Goal: Task Accomplishment & Management: Complete application form

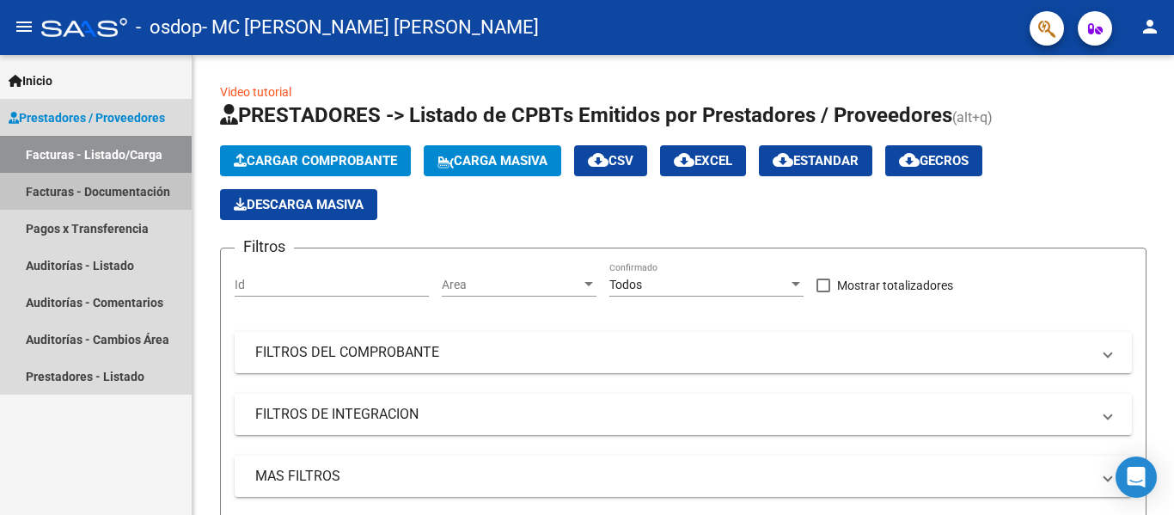
click at [125, 191] on link "Facturas - Documentación" at bounding box center [96, 191] width 192 height 37
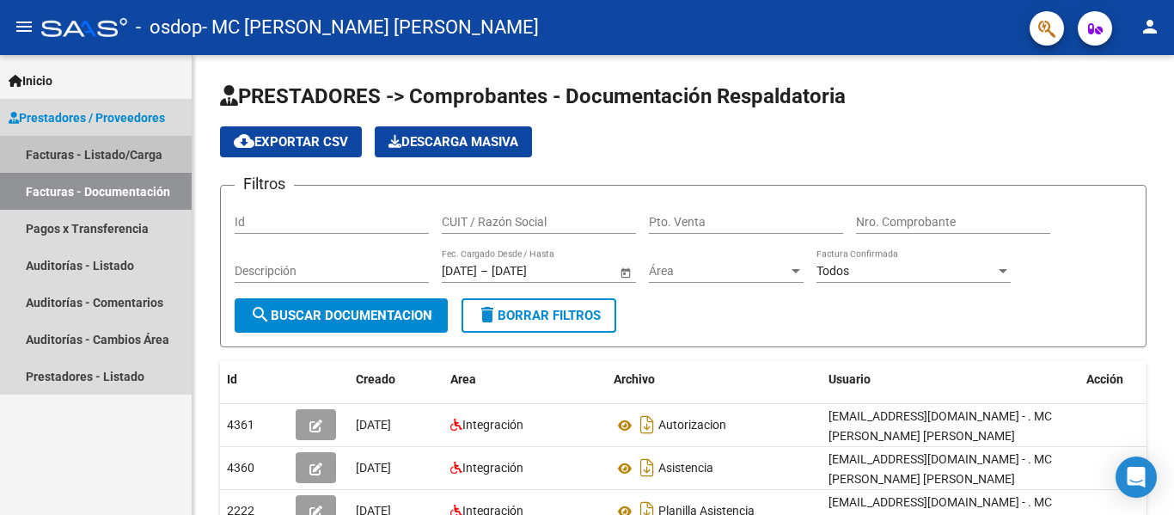
click at [91, 154] on link "Facturas - Listado/Carga" at bounding box center [96, 154] width 192 height 37
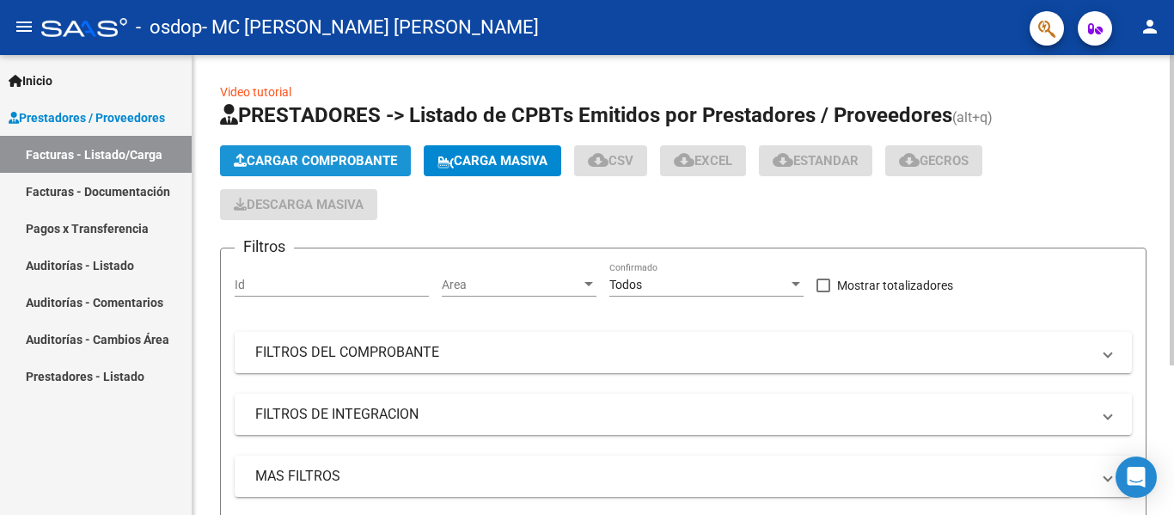
click at [295, 157] on span "Cargar Comprobante" at bounding box center [315, 160] width 163 height 15
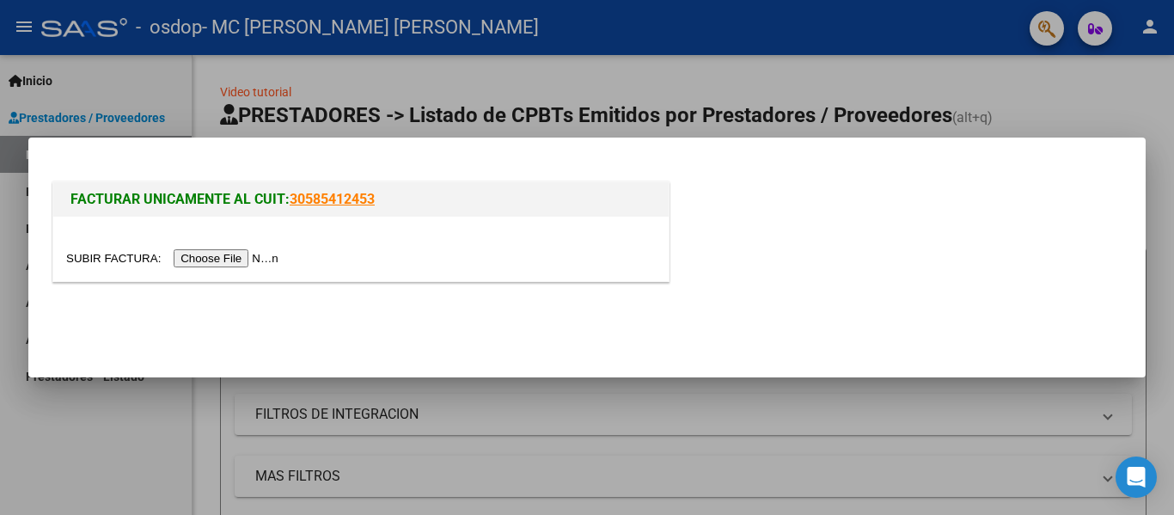
click at [250, 255] on input "file" at bounding box center [175, 258] width 218 height 18
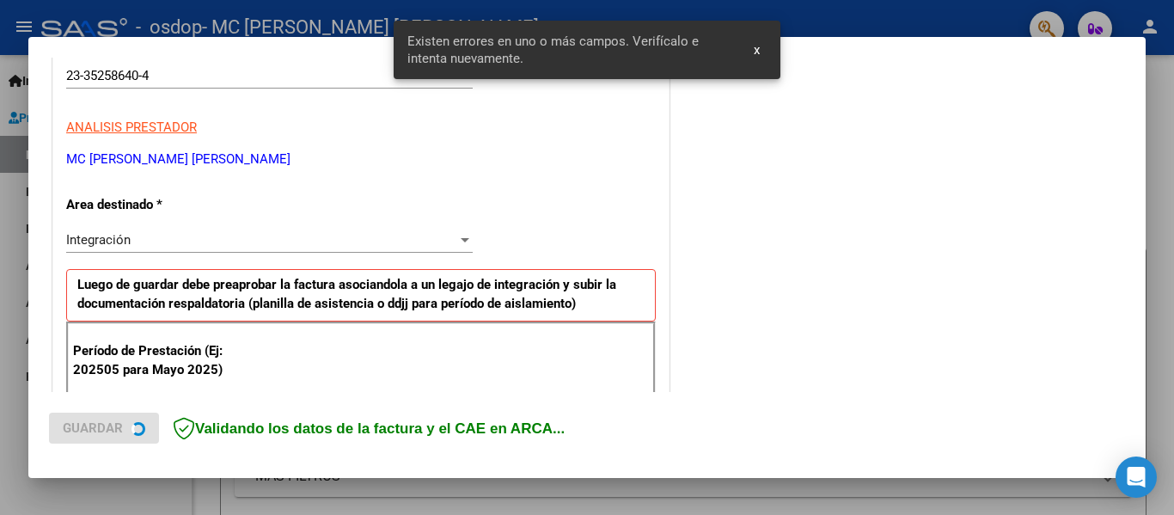
scroll to position [399, 0]
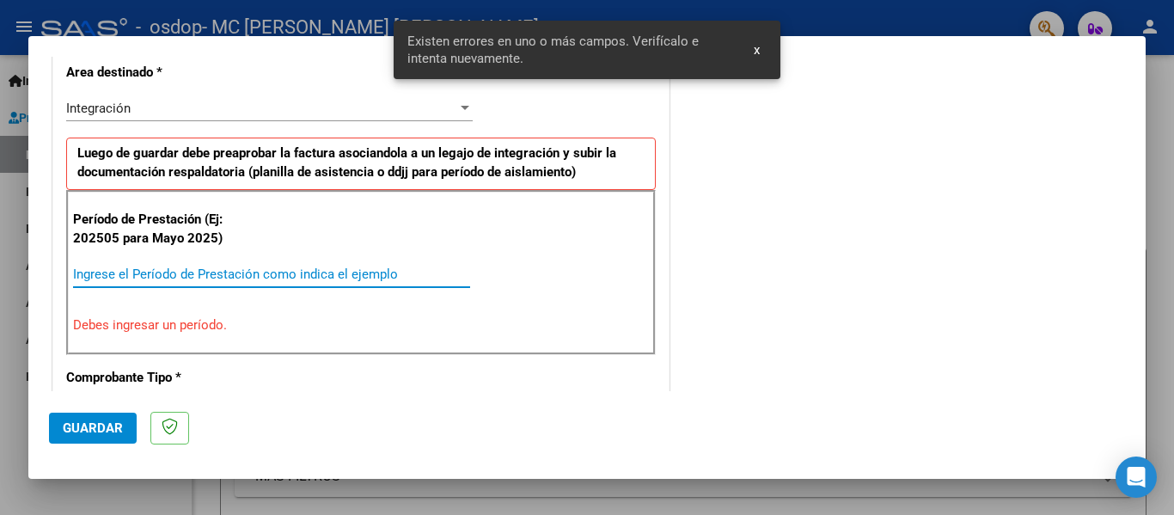
click at [187, 275] on input "Ingrese el Período de Prestación como indica el ejemplo" at bounding box center [271, 274] width 397 height 15
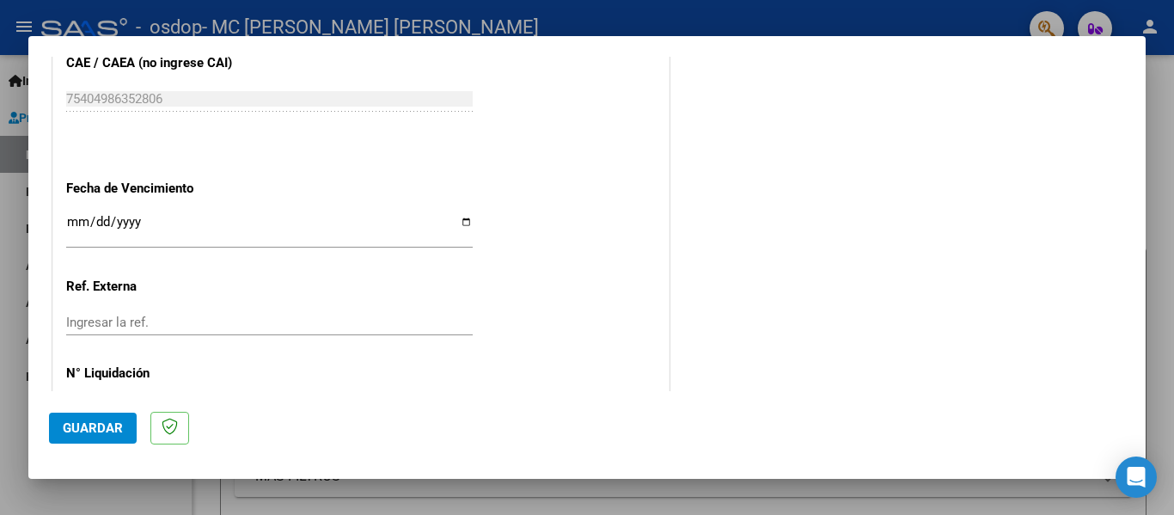
scroll to position [1118, 0]
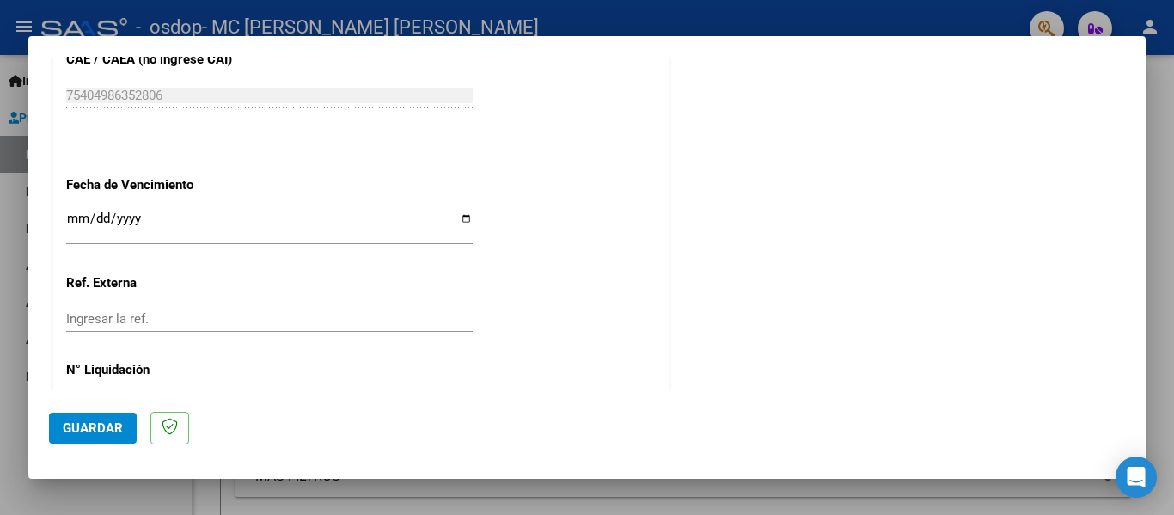
type input "202509"
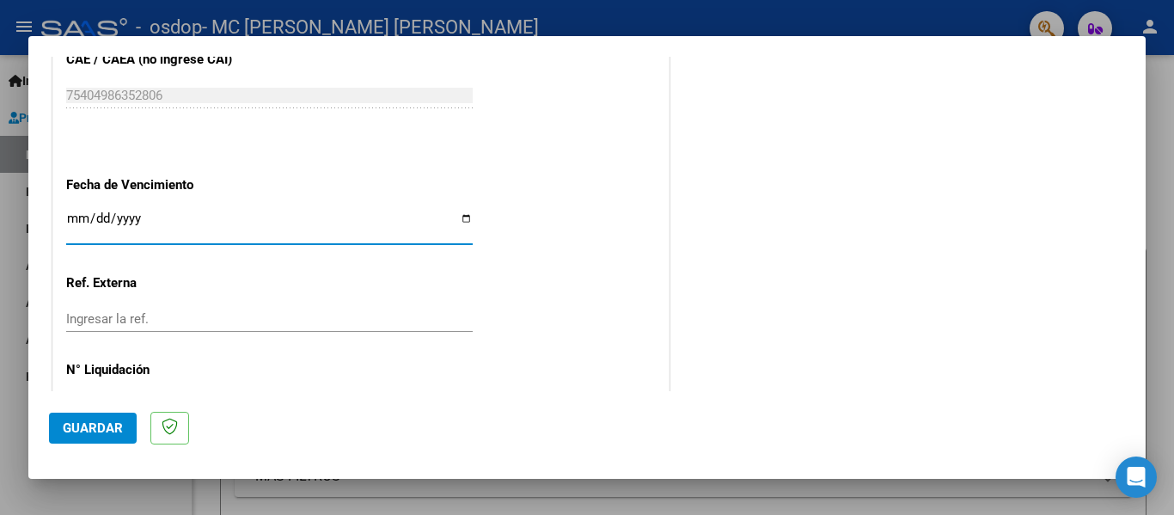
click at [462, 218] on input "Ingresar la fecha" at bounding box center [269, 225] width 407 height 28
type input "[DATE]"
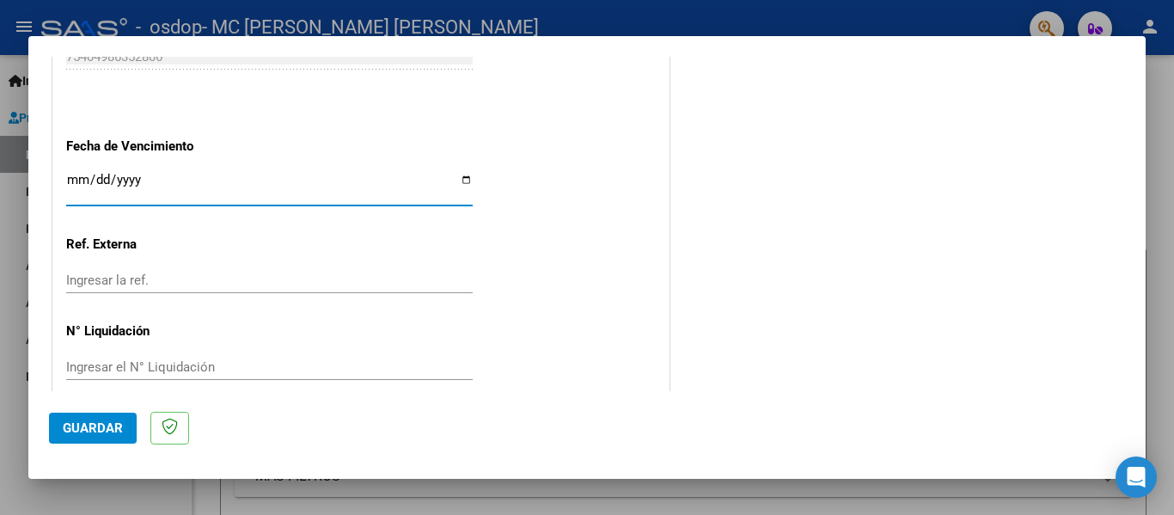
scroll to position [1179, 0]
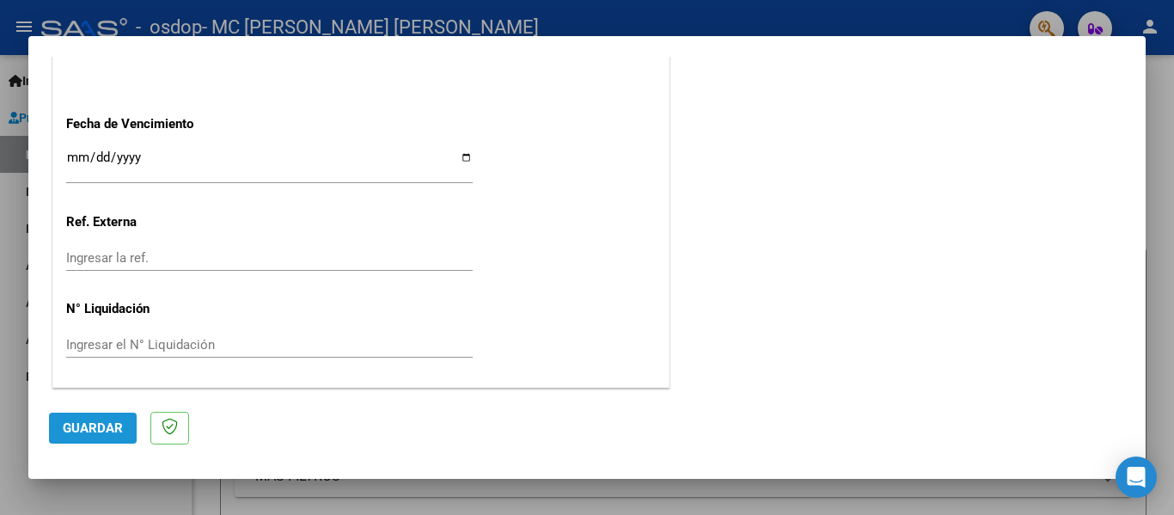
click at [95, 424] on span "Guardar" at bounding box center [93, 427] width 60 height 15
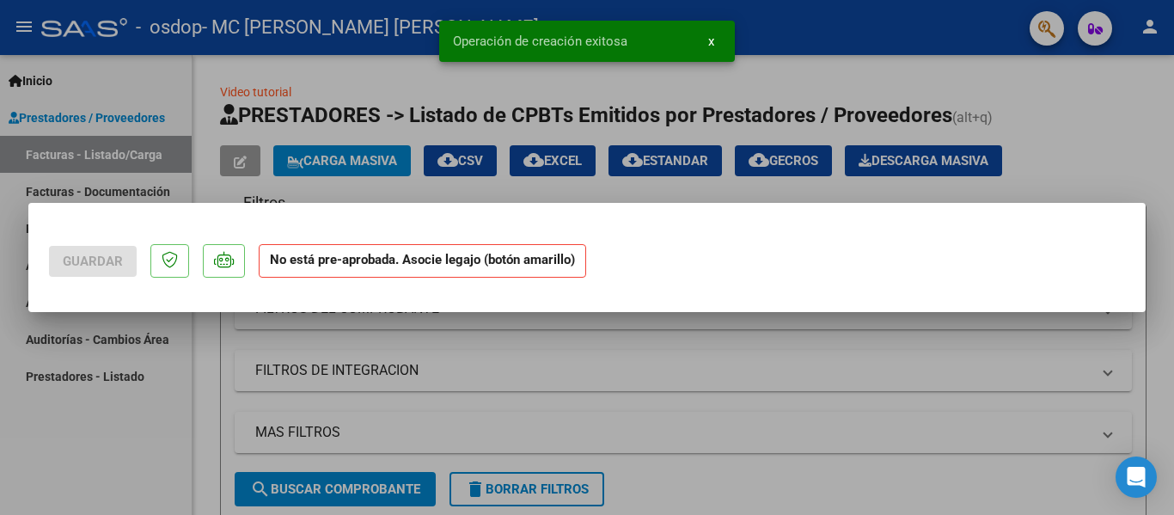
scroll to position [0, 0]
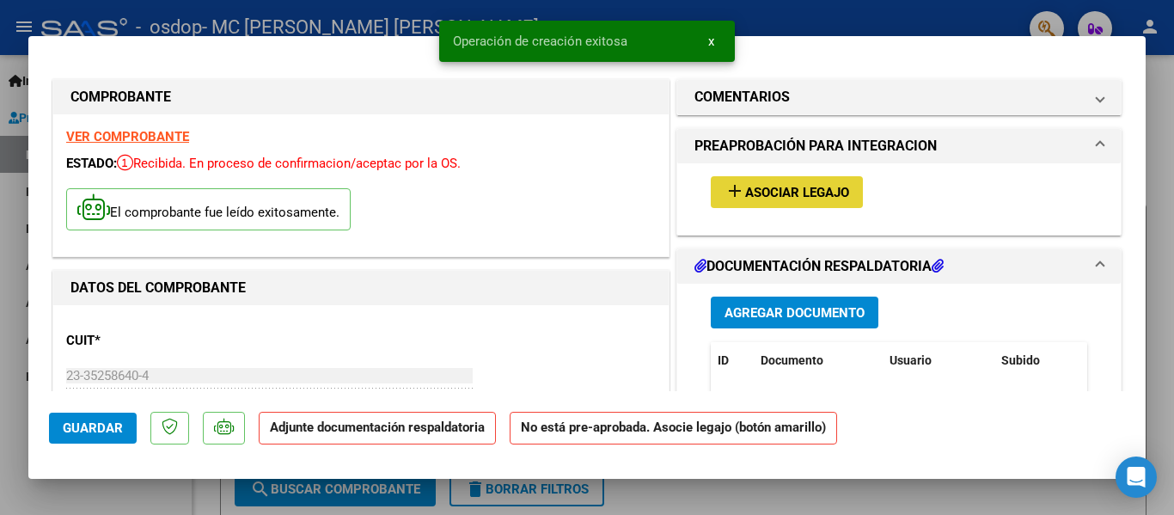
click at [849, 195] on button "add Asociar Legajo" at bounding box center [787, 192] width 152 height 32
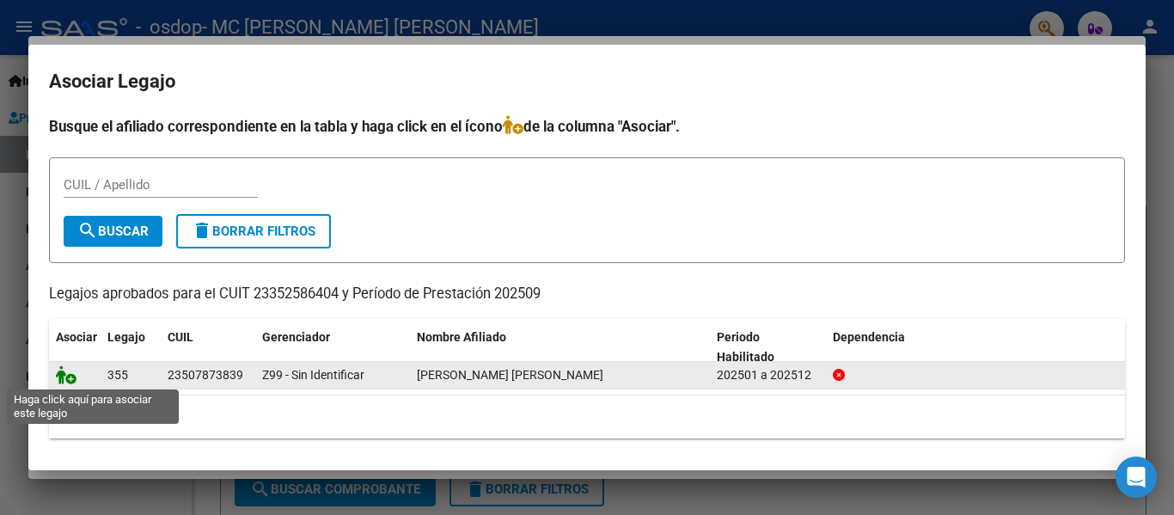
click at [66, 380] on icon at bounding box center [66, 374] width 21 height 19
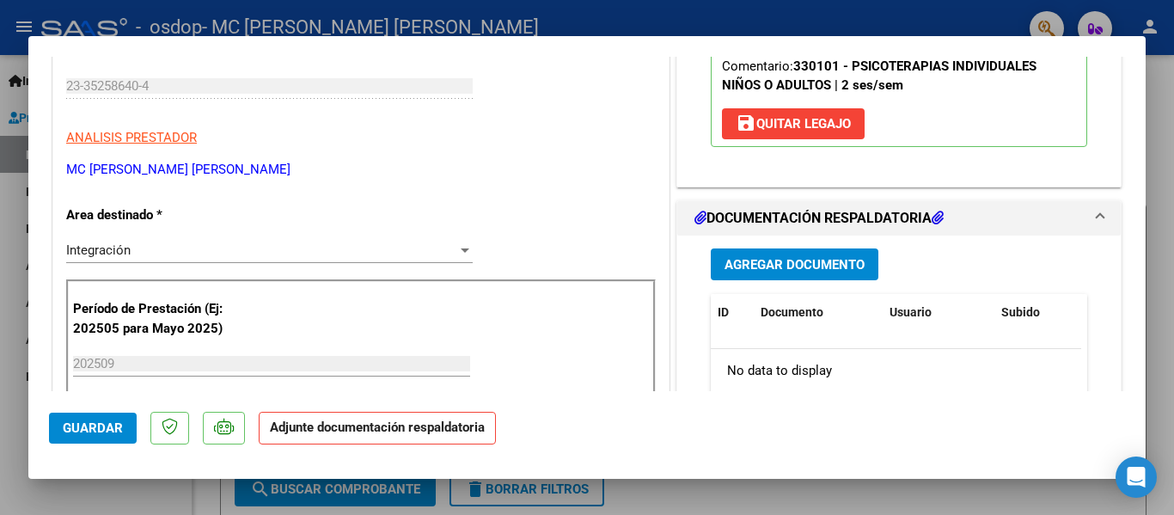
scroll to position [430, 0]
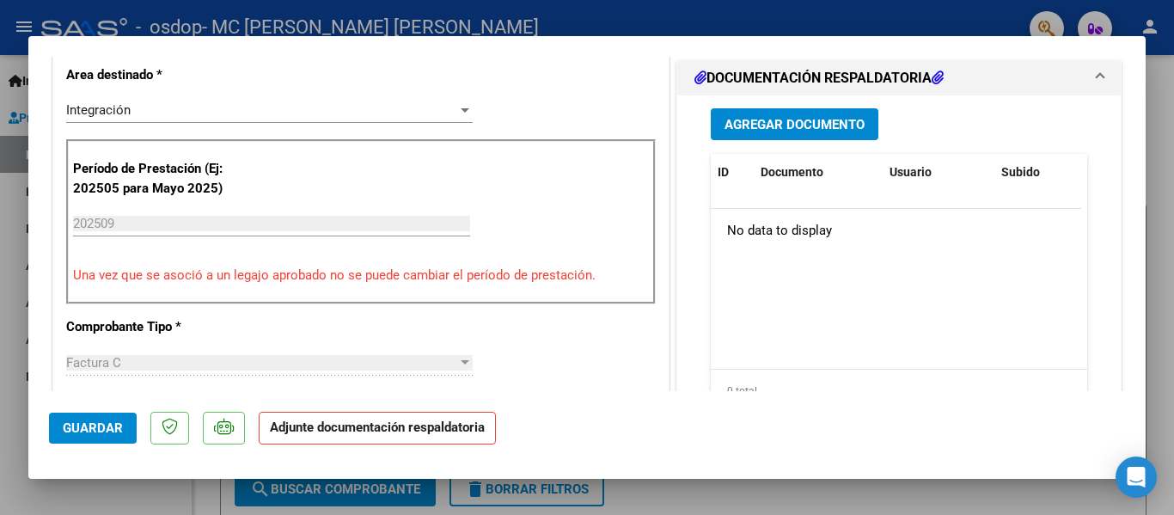
click at [821, 124] on span "Agregar Documento" at bounding box center [795, 124] width 140 height 15
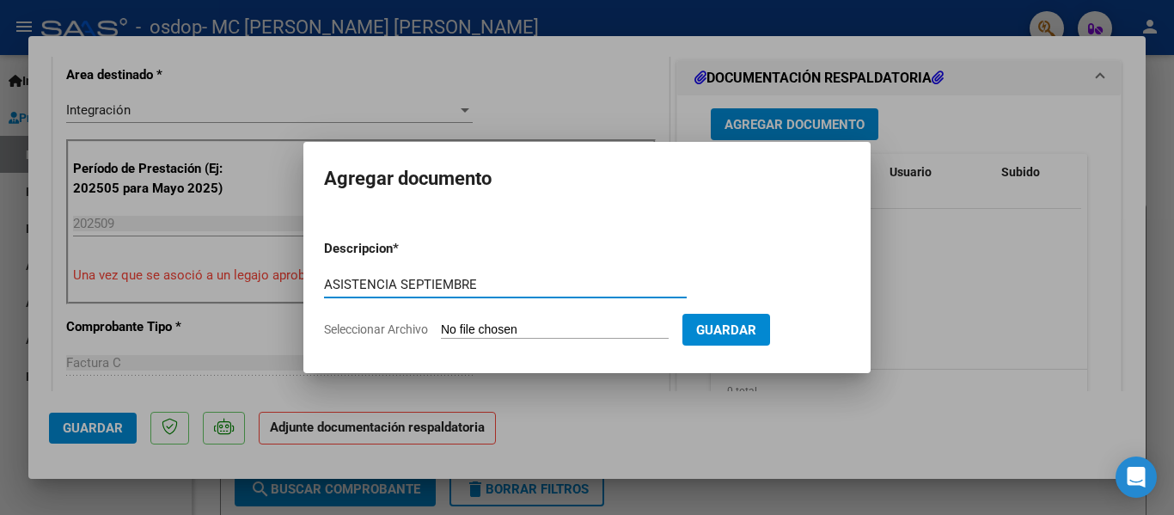
type input "ASISTENCIA SEPTIEMBRE"
click at [554, 328] on input "Seleccionar Archivo" at bounding box center [555, 330] width 228 height 16
type input "C:\fakepath\ASISTENCIA SEPTIEMBRE [PERSON_NAME].pdf"
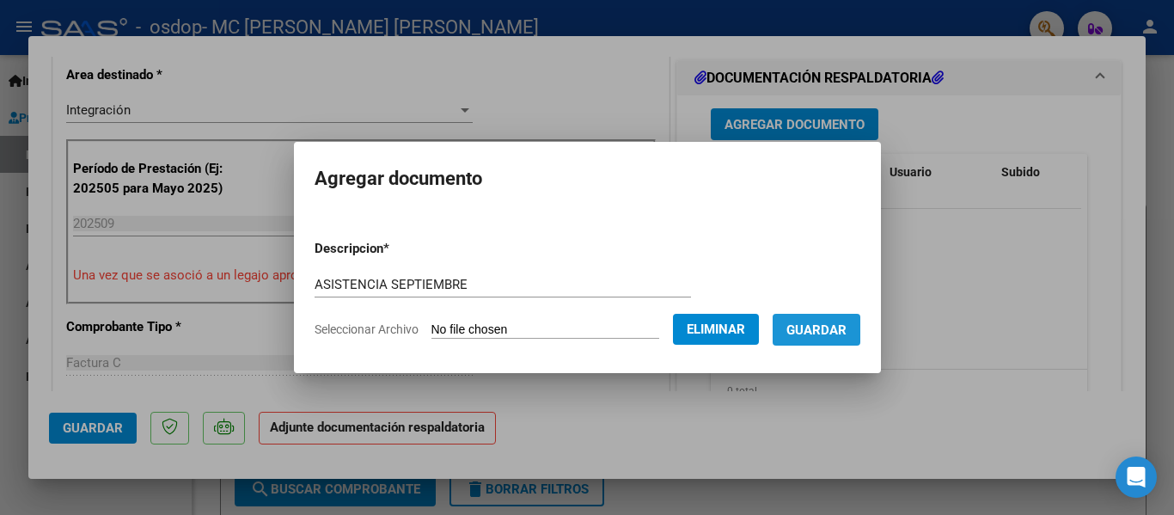
click at [846, 326] on span "Guardar" at bounding box center [817, 329] width 60 height 15
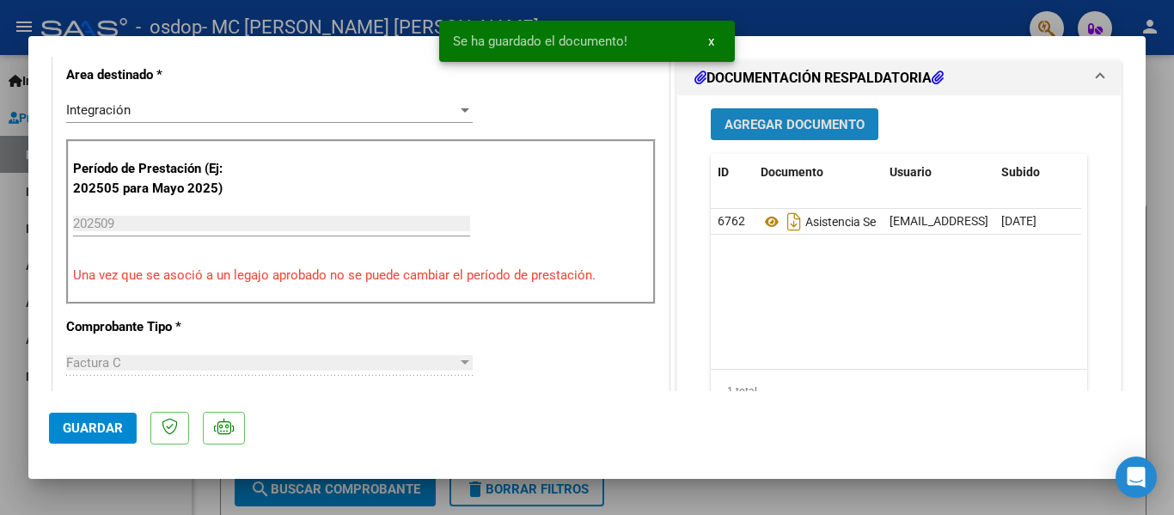
click at [794, 123] on span "Agregar Documento" at bounding box center [795, 124] width 140 height 15
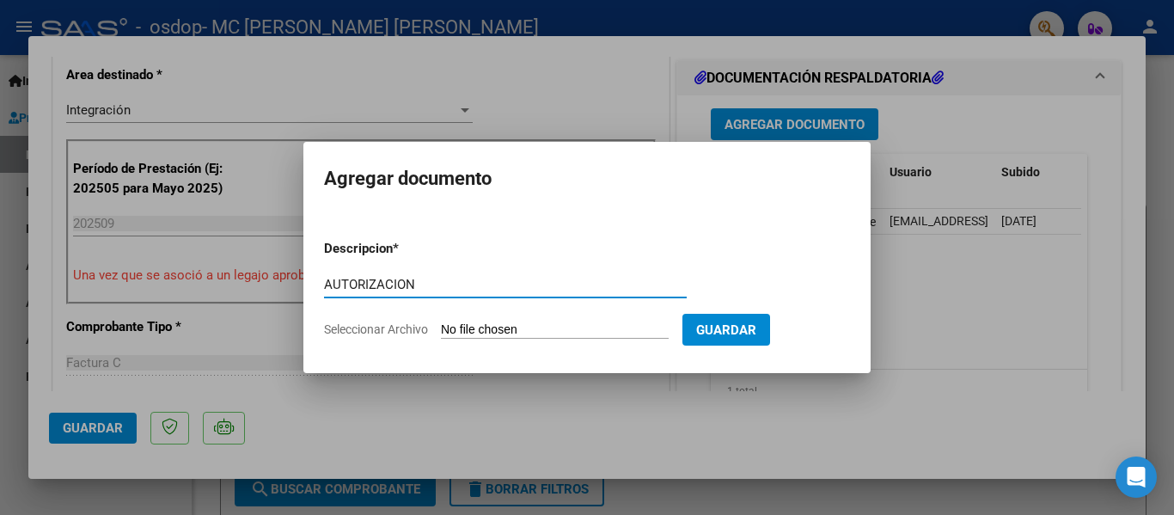
type input "AUTORIZACION"
click at [548, 324] on input "Seleccionar Archivo" at bounding box center [555, 330] width 228 height 16
type input "C:\fakepath\AUTORIZACION [PERSON_NAME] 2025.pdf"
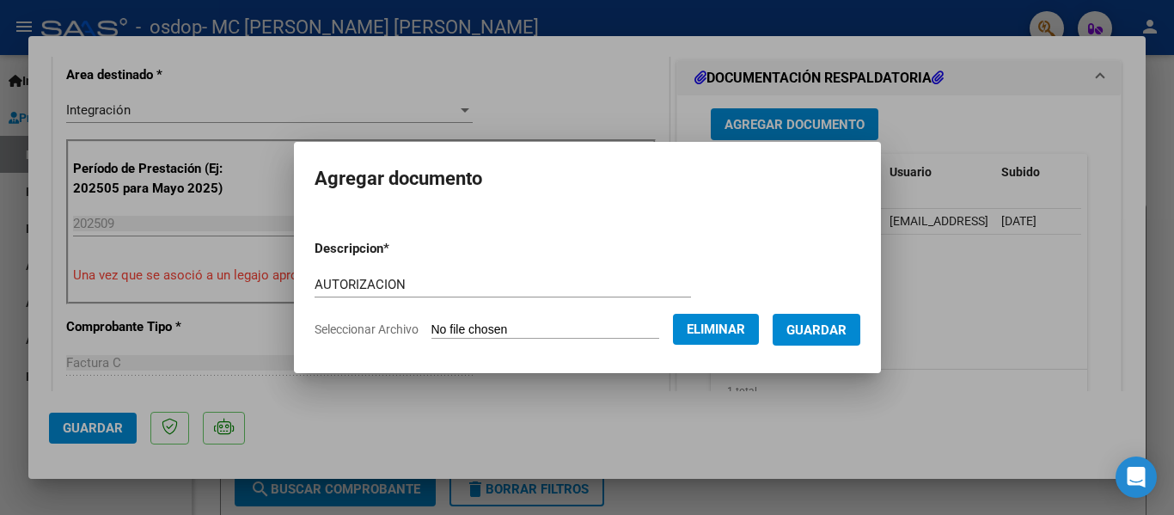
click at [829, 322] on span "Guardar" at bounding box center [817, 329] width 60 height 15
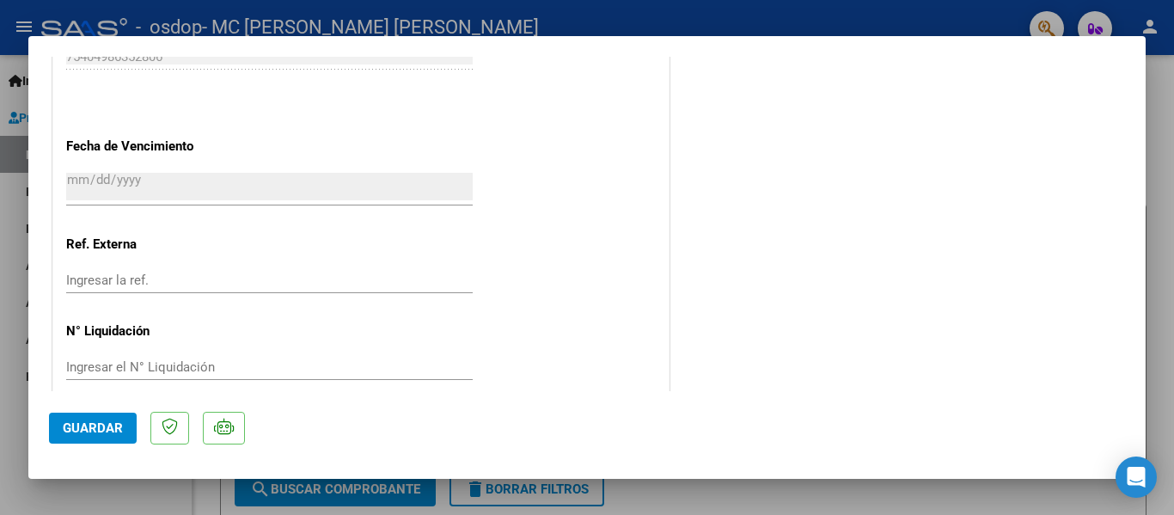
scroll to position [1204, 0]
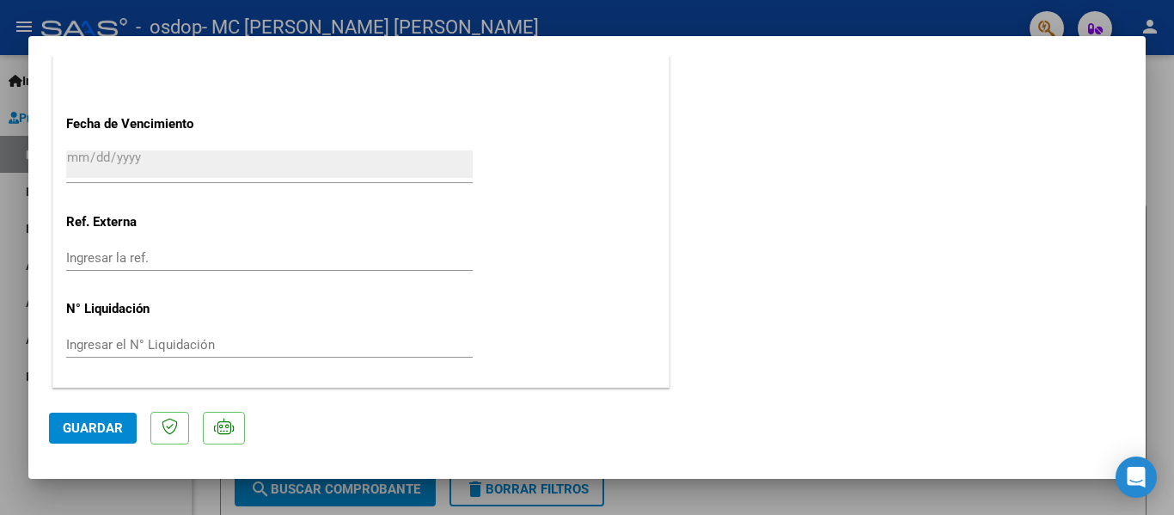
click at [86, 427] on span "Guardar" at bounding box center [93, 427] width 60 height 15
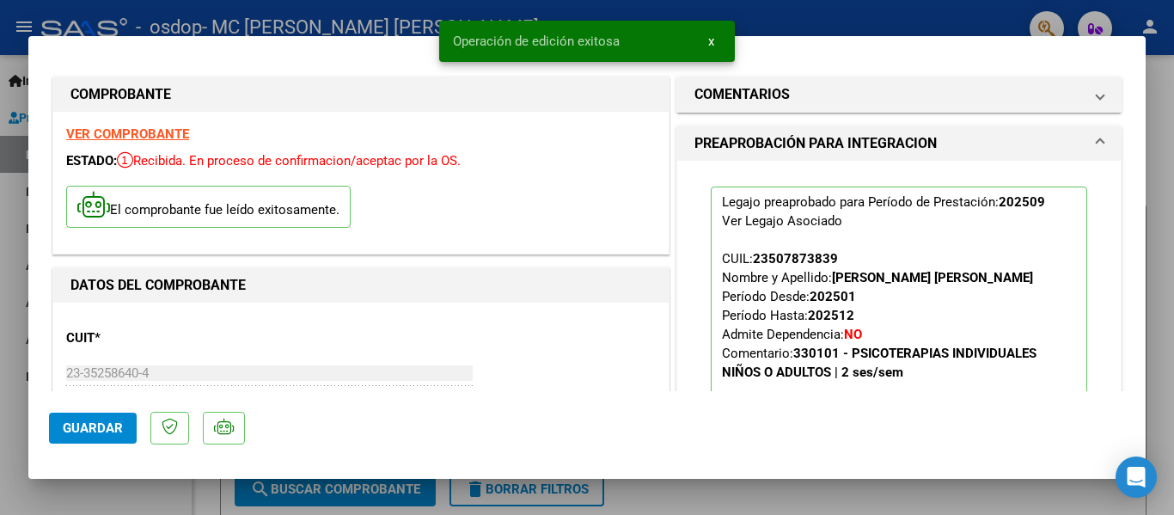
scroll to position [0, 0]
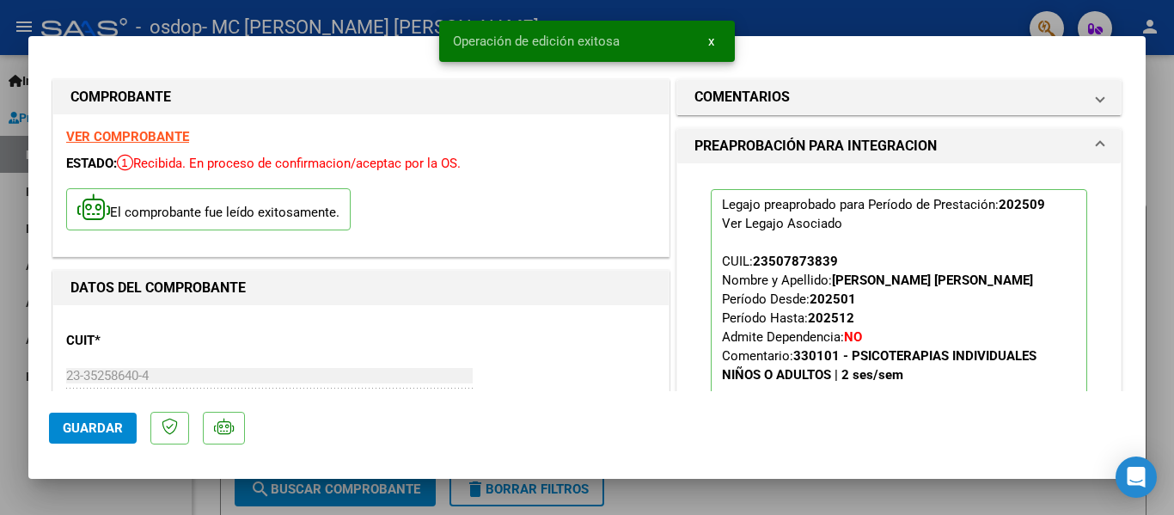
click at [818, 27] on div at bounding box center [587, 257] width 1174 height 515
type input "$ 0,00"
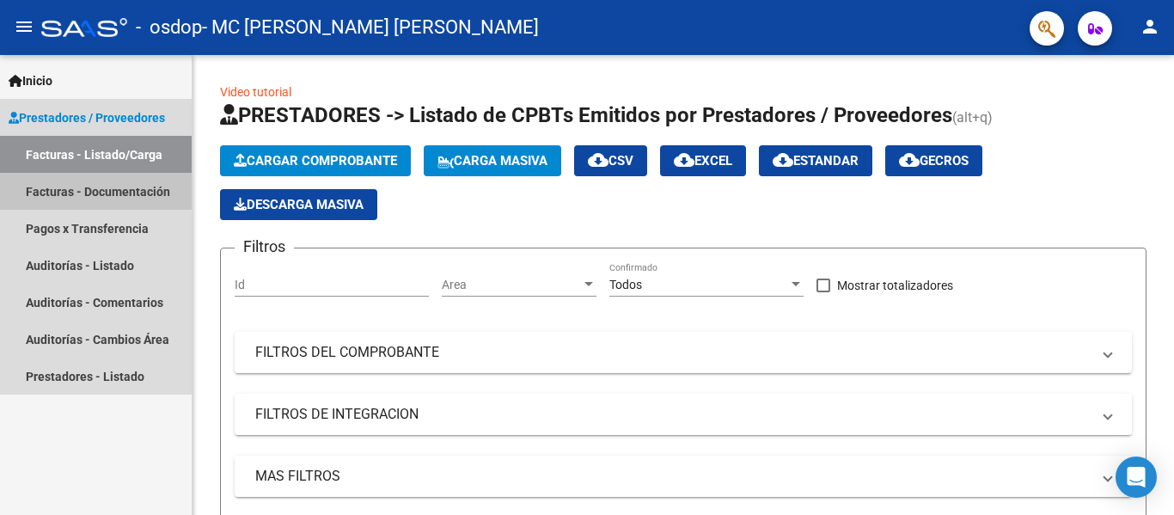
click at [136, 192] on link "Facturas - Documentación" at bounding box center [96, 191] width 192 height 37
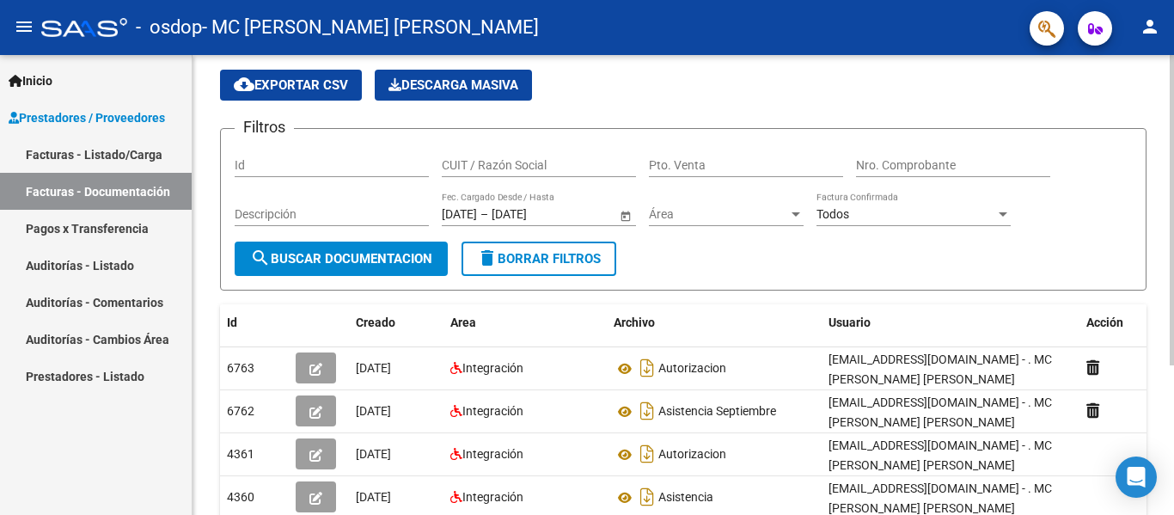
scroll to position [86, 0]
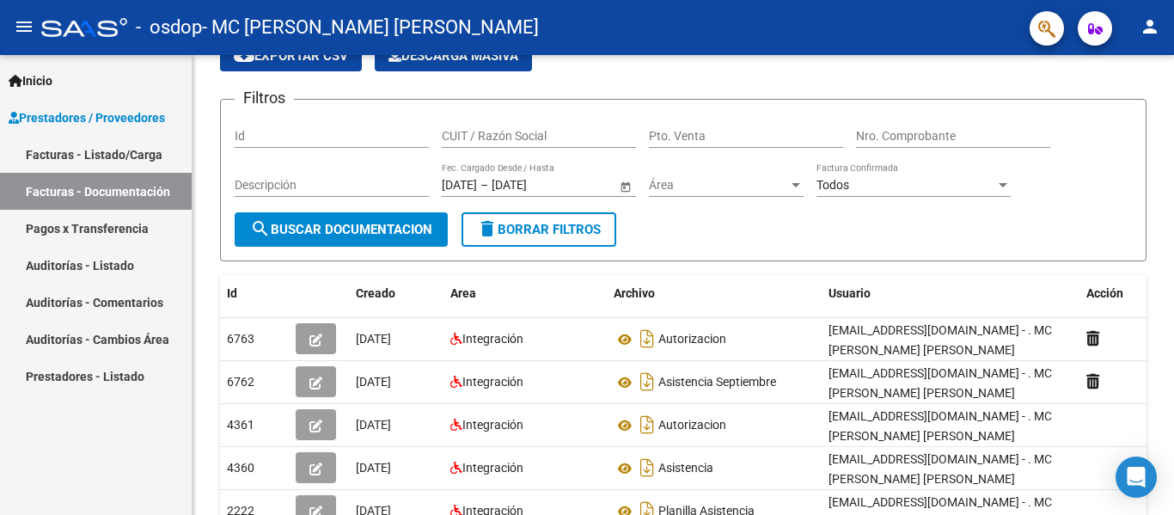
click at [121, 228] on link "Pagos x Transferencia" at bounding box center [96, 228] width 192 height 37
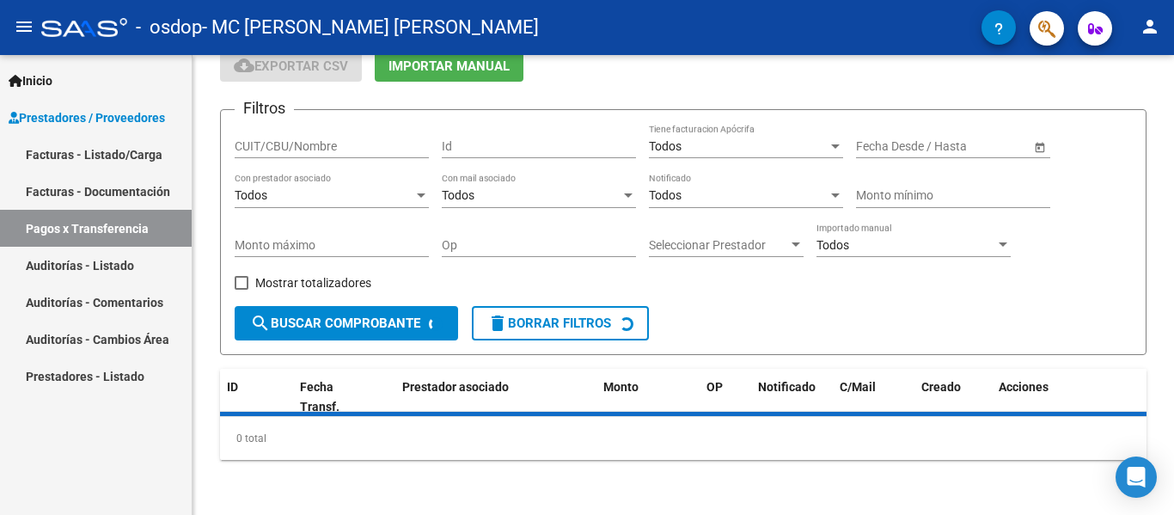
scroll to position [86, 0]
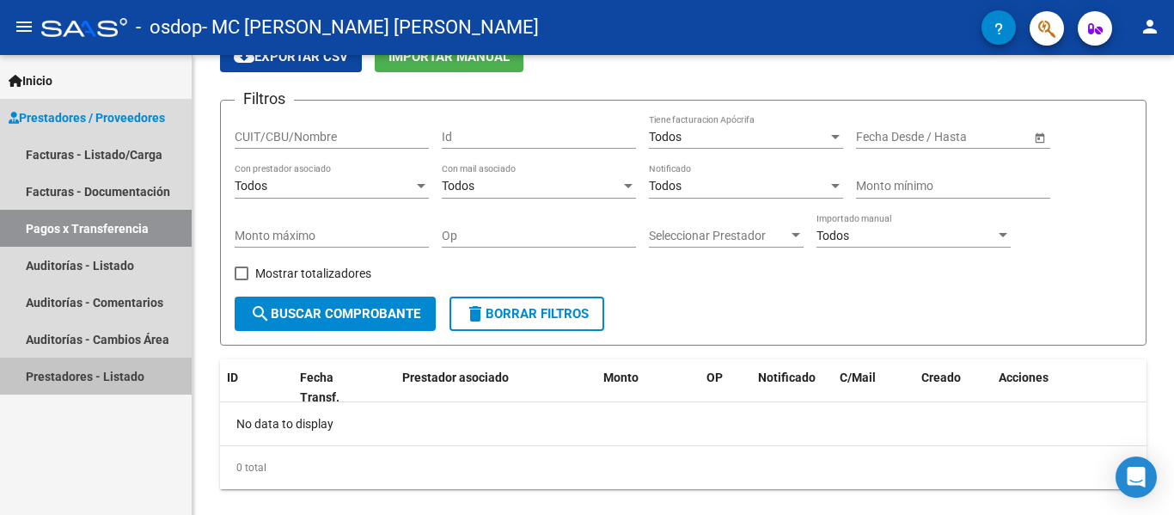
click at [70, 370] on link "Prestadores - Listado" at bounding box center [96, 376] width 192 height 37
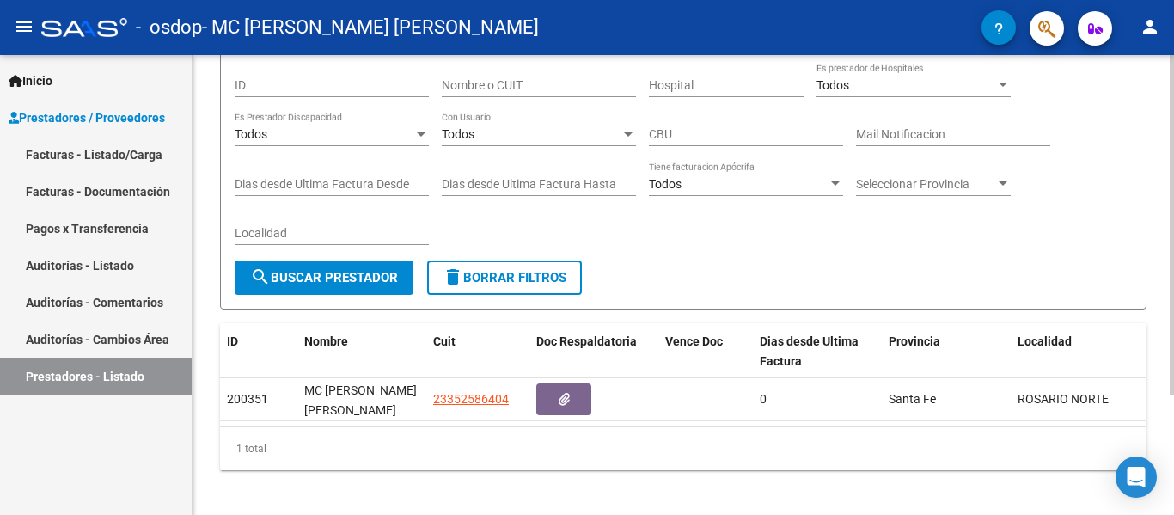
scroll to position [161, 0]
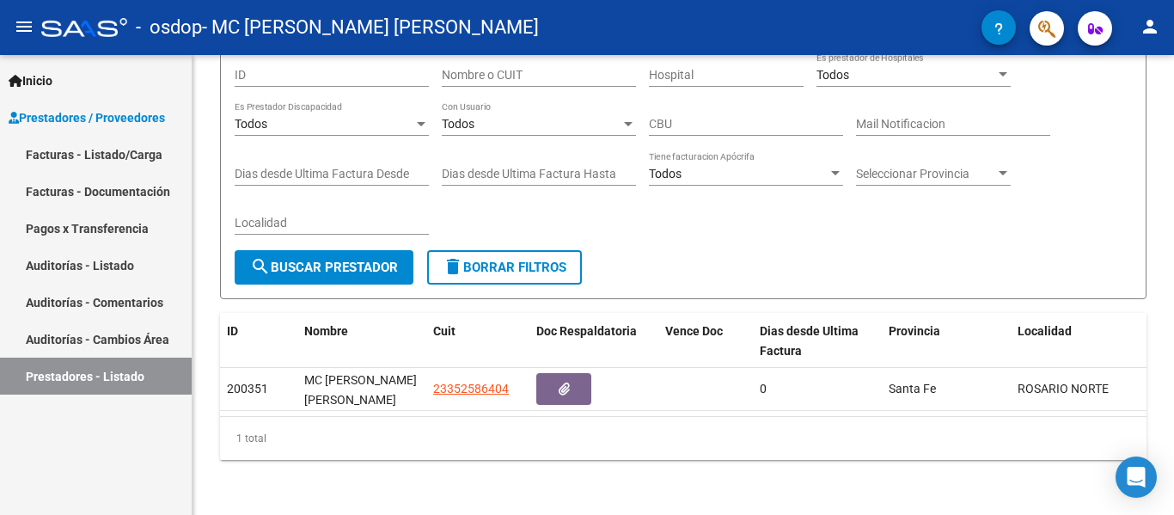
click at [92, 142] on link "Facturas - Listado/Carga" at bounding box center [96, 154] width 192 height 37
